Goal: Information Seeking & Learning: Understand process/instructions

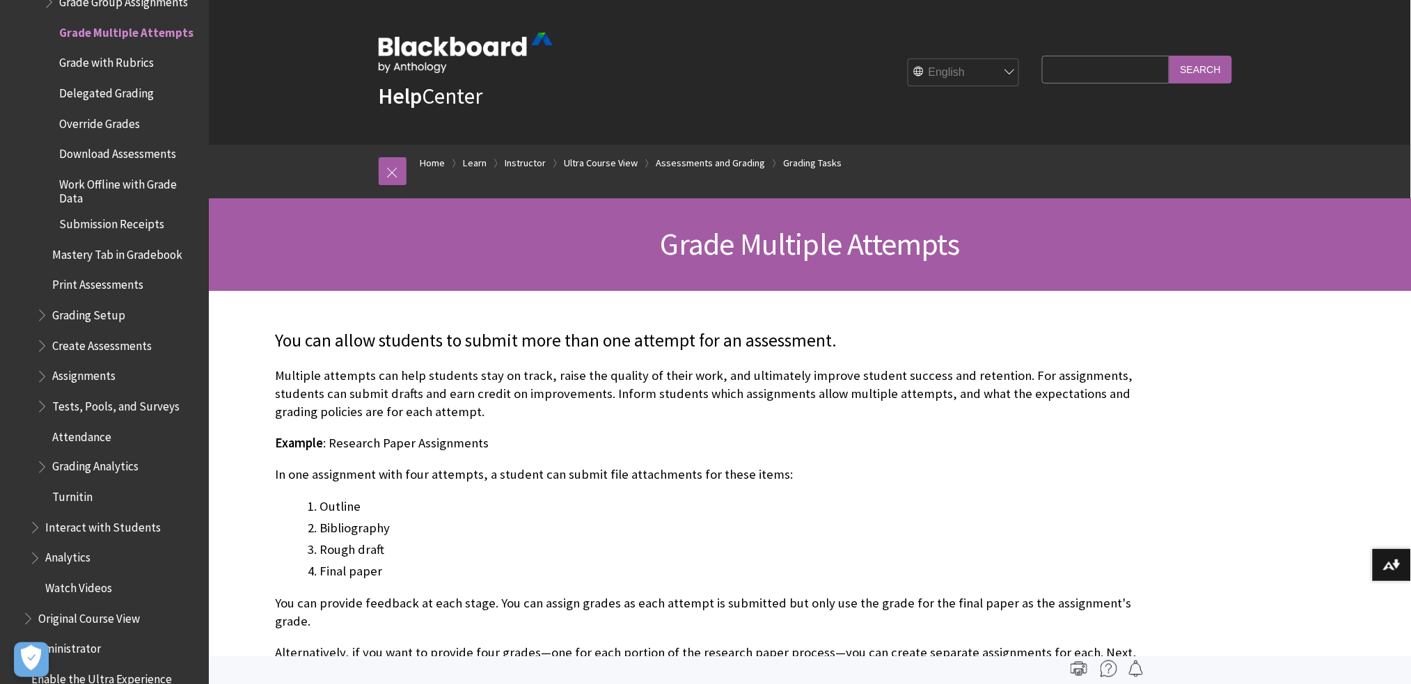
click at [1087, 70] on input "Search Query" at bounding box center [1105, 69] width 127 height 27
click at [1065, 66] on input "delet course" at bounding box center [1105, 69] width 127 height 27
click at [1062, 69] on input "delet course" at bounding box center [1105, 69] width 127 height 27
type input "delete course"
click at [1182, 72] on input "Search" at bounding box center [1201, 69] width 63 height 27
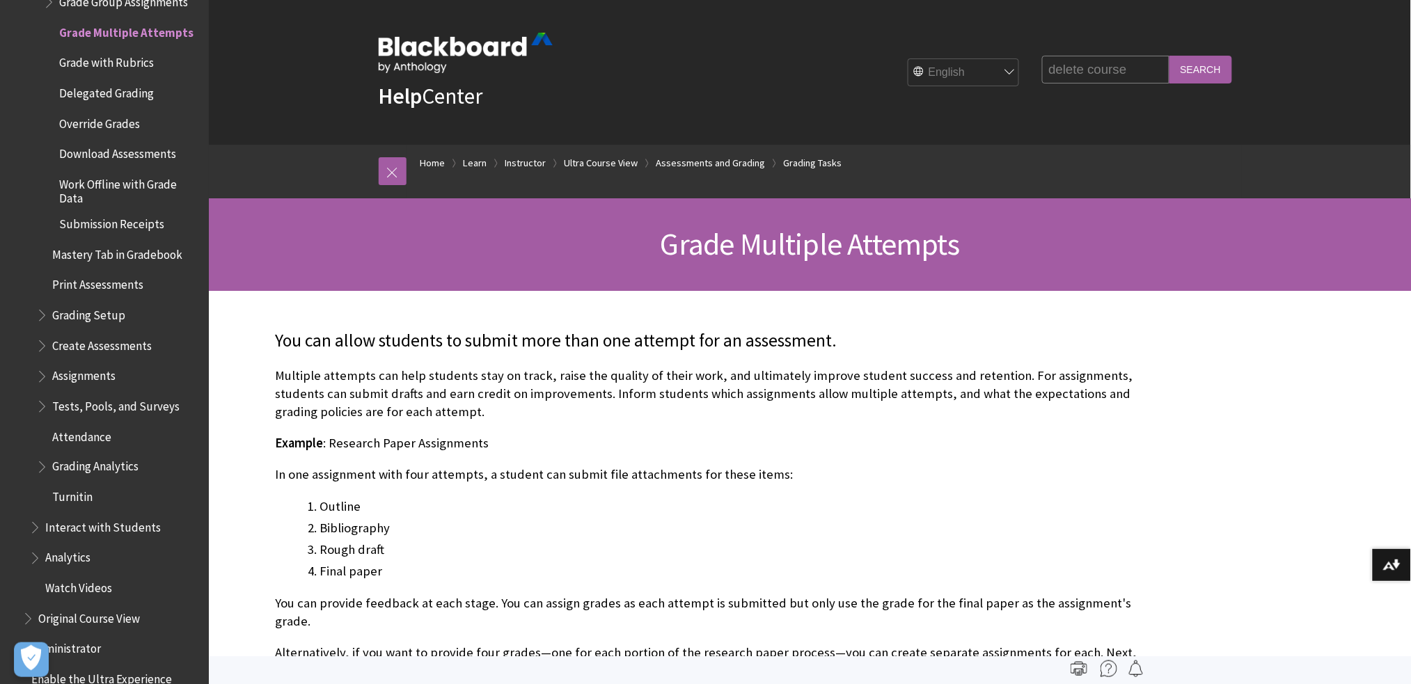
click at [1213, 63] on input "Search" at bounding box center [1201, 69] width 63 height 27
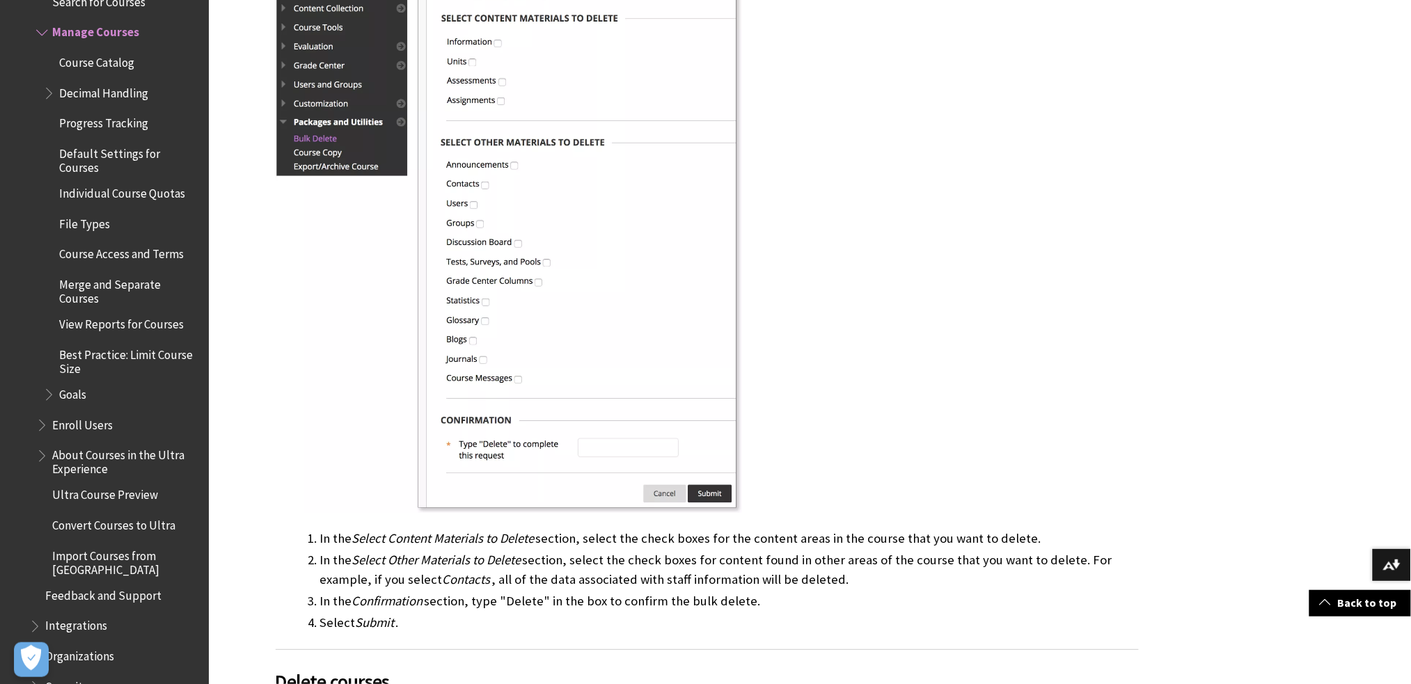
scroll to position [3435, 0]
